Goal: Information Seeking & Learning: Learn about a topic

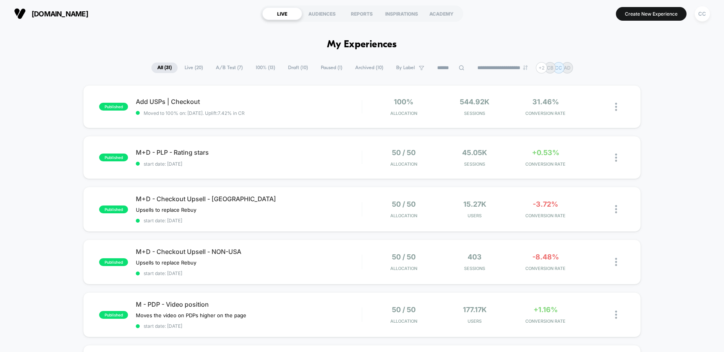
click at [306, 277] on div "published M+D - Checkout Upsell - NON-USA Upsells to replace Rebuy Click to edi…" at bounding box center [361, 261] width 557 height 45
click at [307, 204] on div "M+D - Checkout Upsell - USA Upsells to replace Rebuy Click to edit experience d…" at bounding box center [249, 209] width 226 height 28
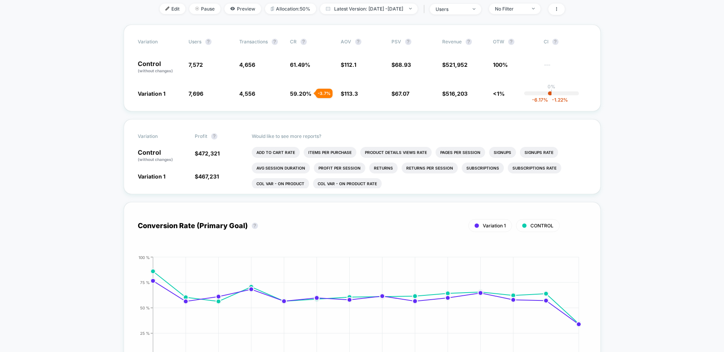
scroll to position [120, 0]
click at [315, 152] on li "Items Per Purchase" at bounding box center [330, 151] width 53 height 11
